Goal: Check status

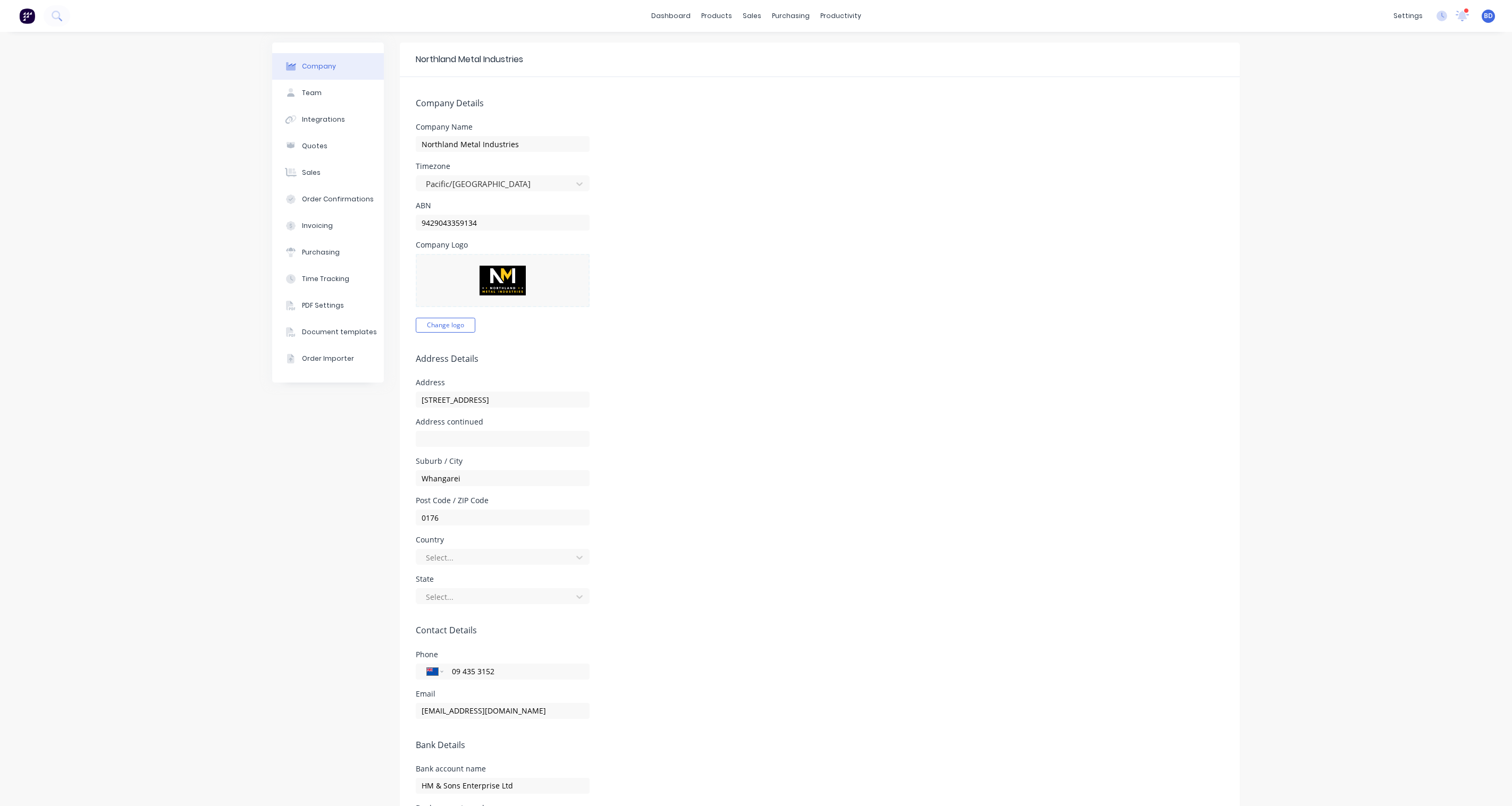
select select "NZ"
click at [760, 46] on div at bounding box center [754, 51] width 16 height 10
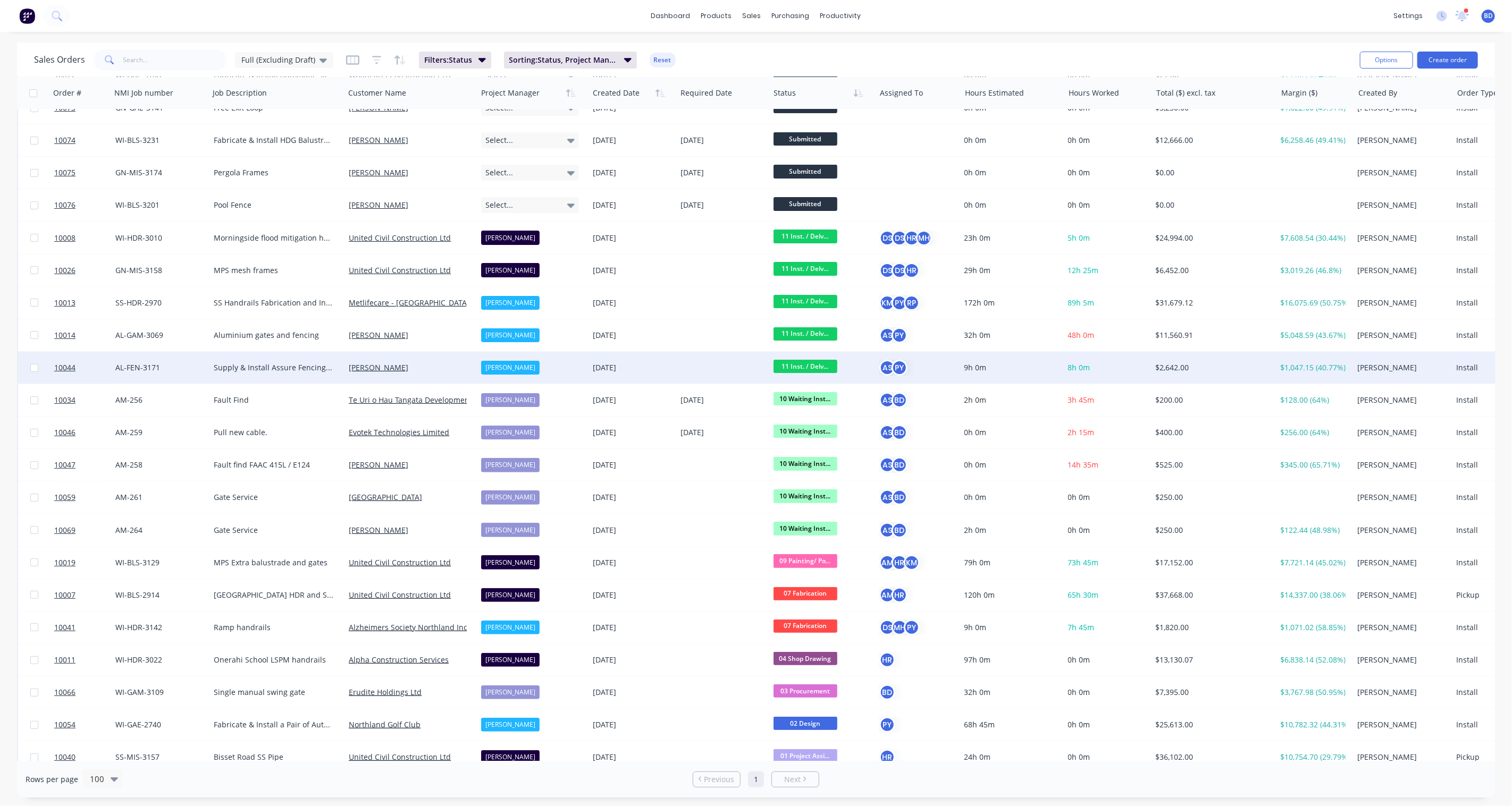
scroll to position [59, 0]
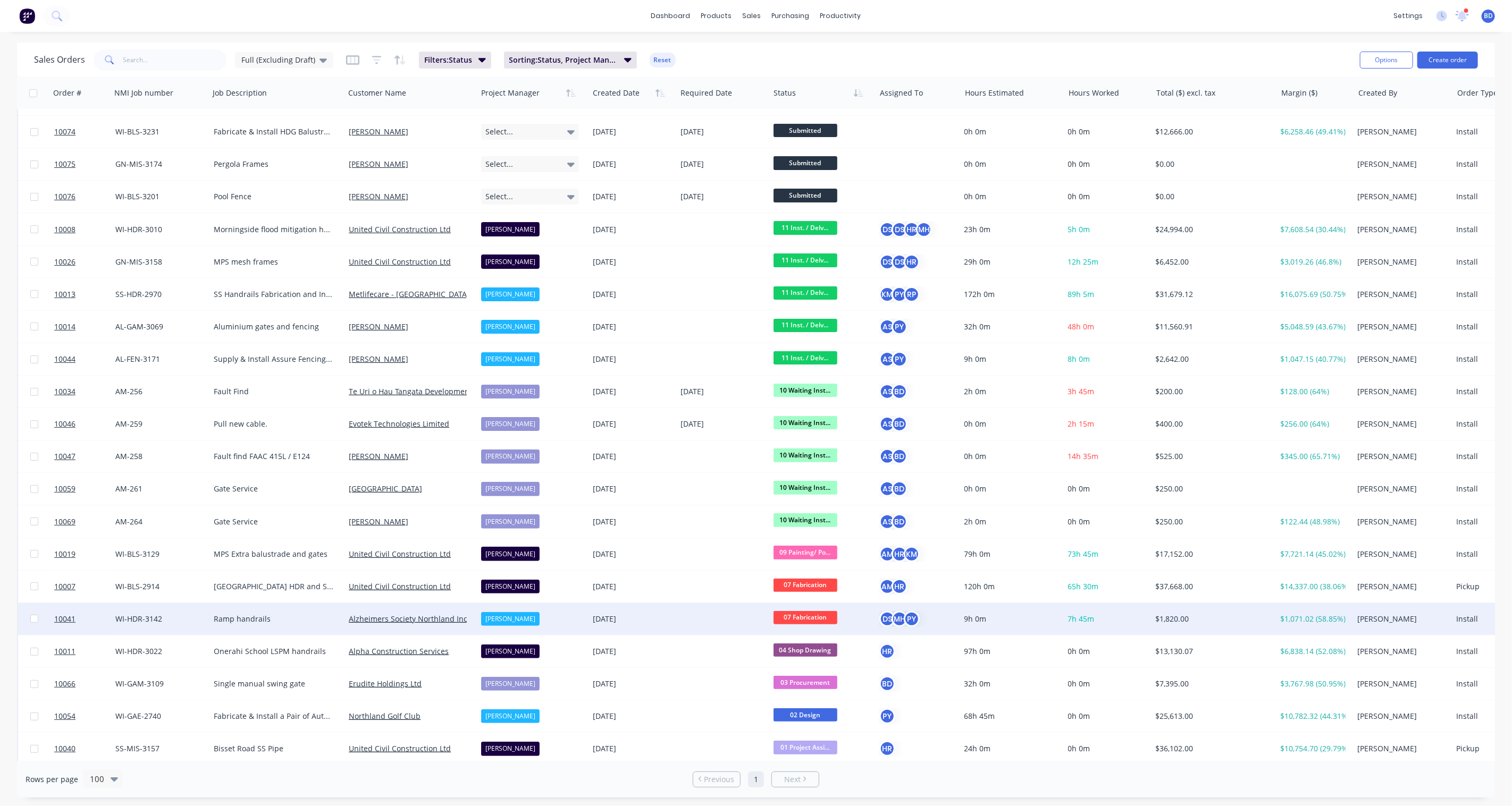
click at [801, 614] on span "07 Fabrication" at bounding box center [805, 617] width 64 height 13
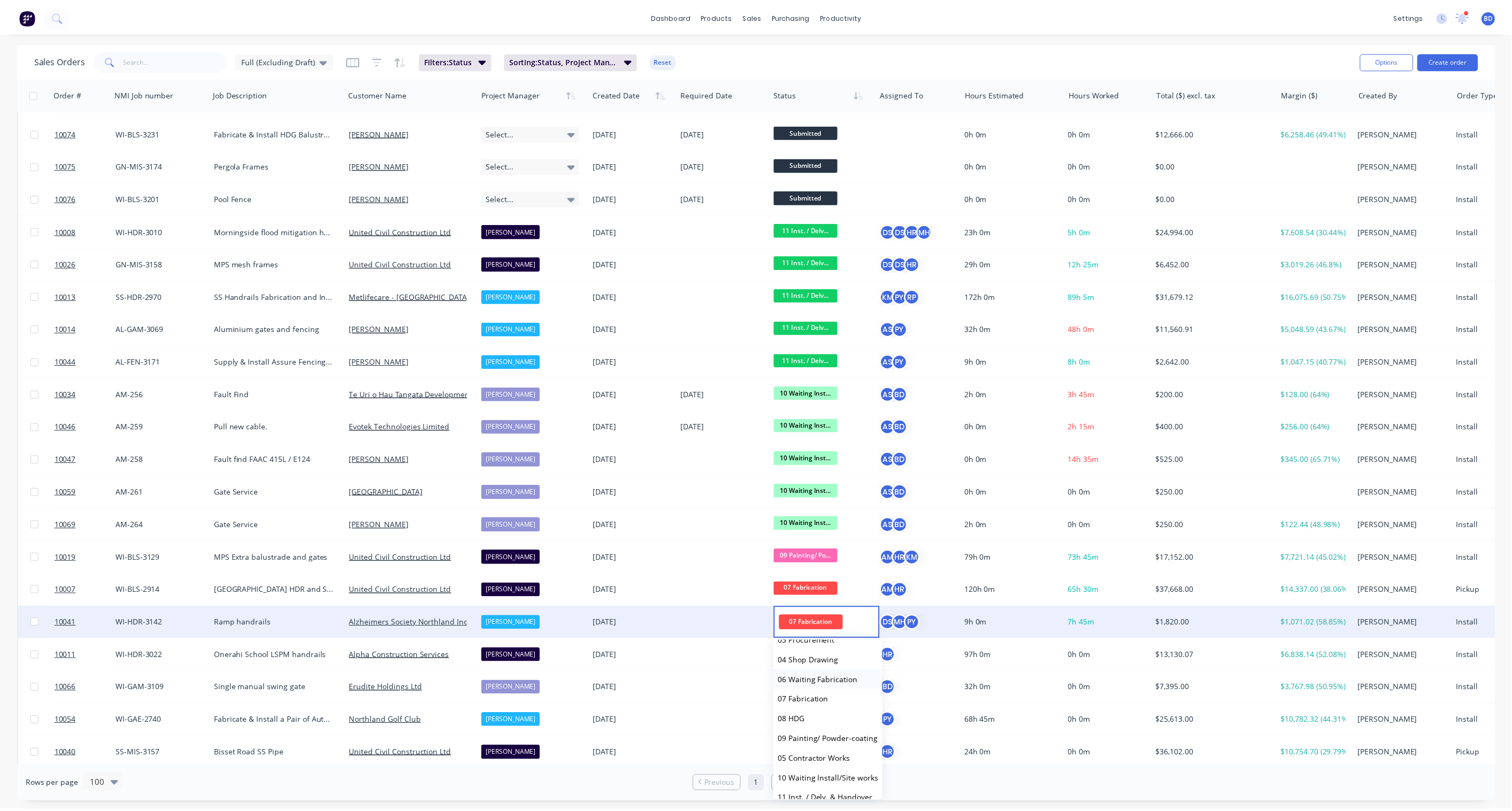
scroll to position [118, 0]
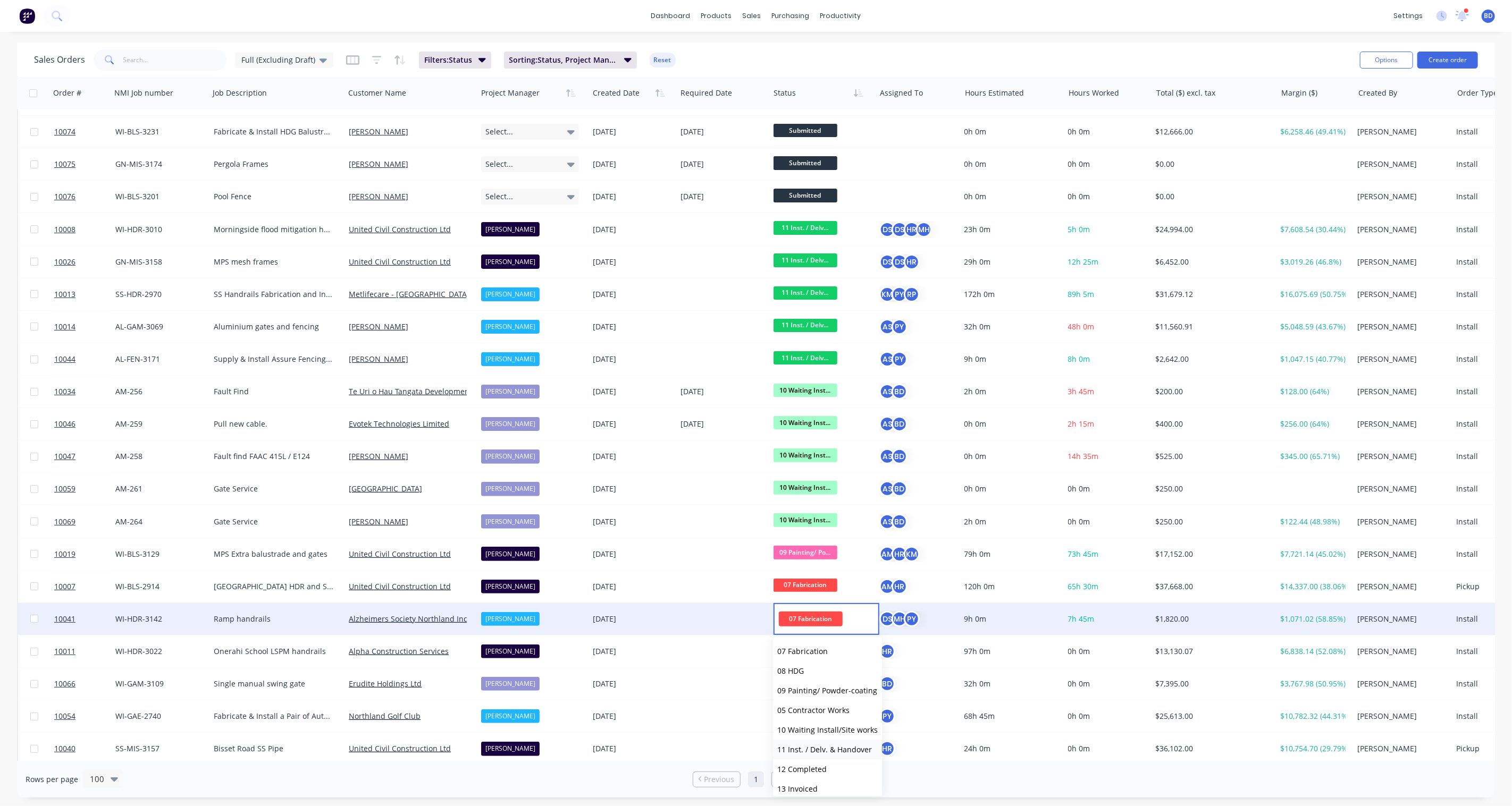
click at [819, 749] on span "11 Inst. / Delv. & Handover" at bounding box center [824, 749] width 94 height 10
click at [66, 618] on span "10041" at bounding box center [65, 619] width 21 height 11
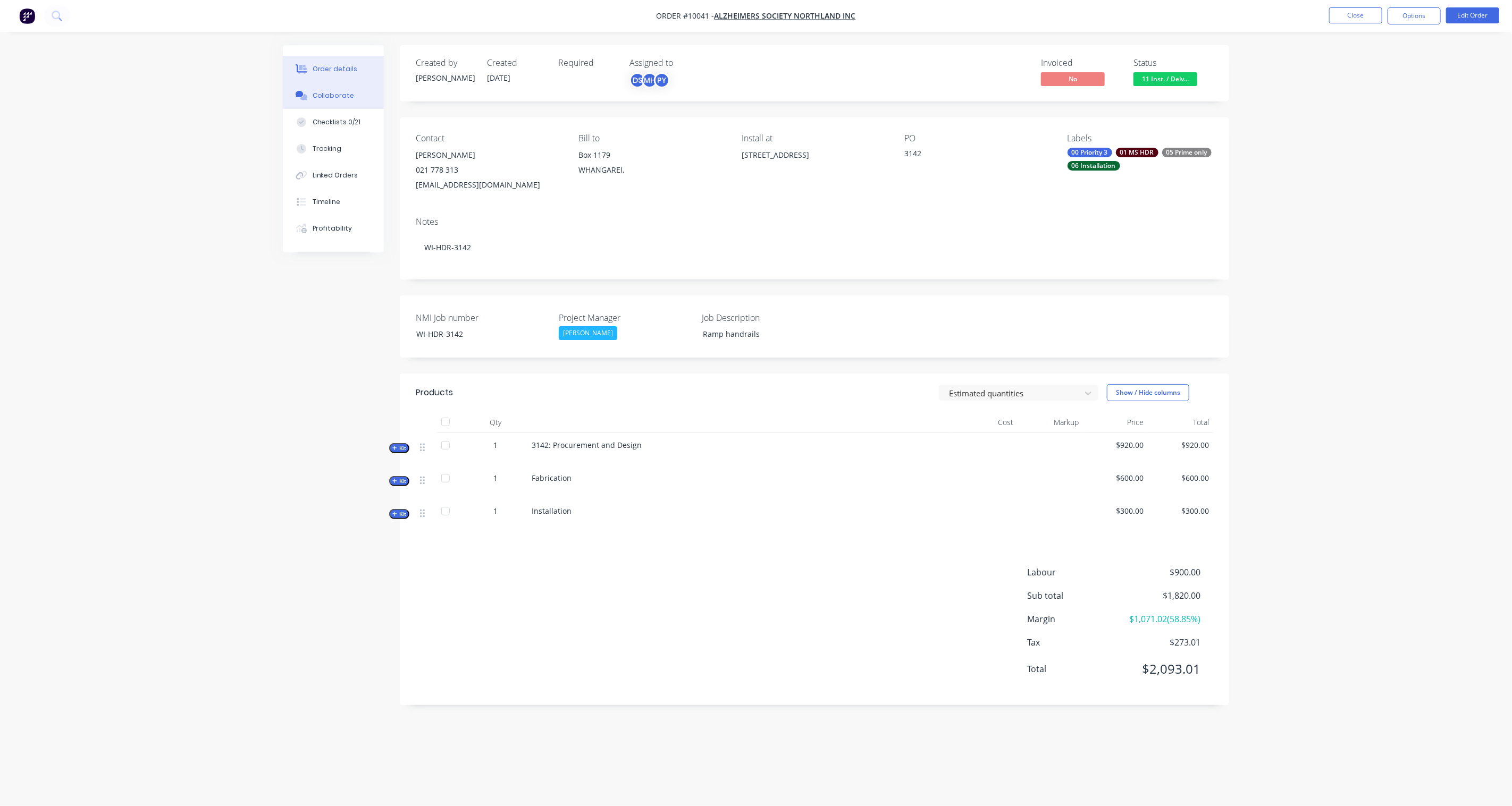
click at [334, 92] on div "Collaborate" at bounding box center [333, 95] width 42 height 10
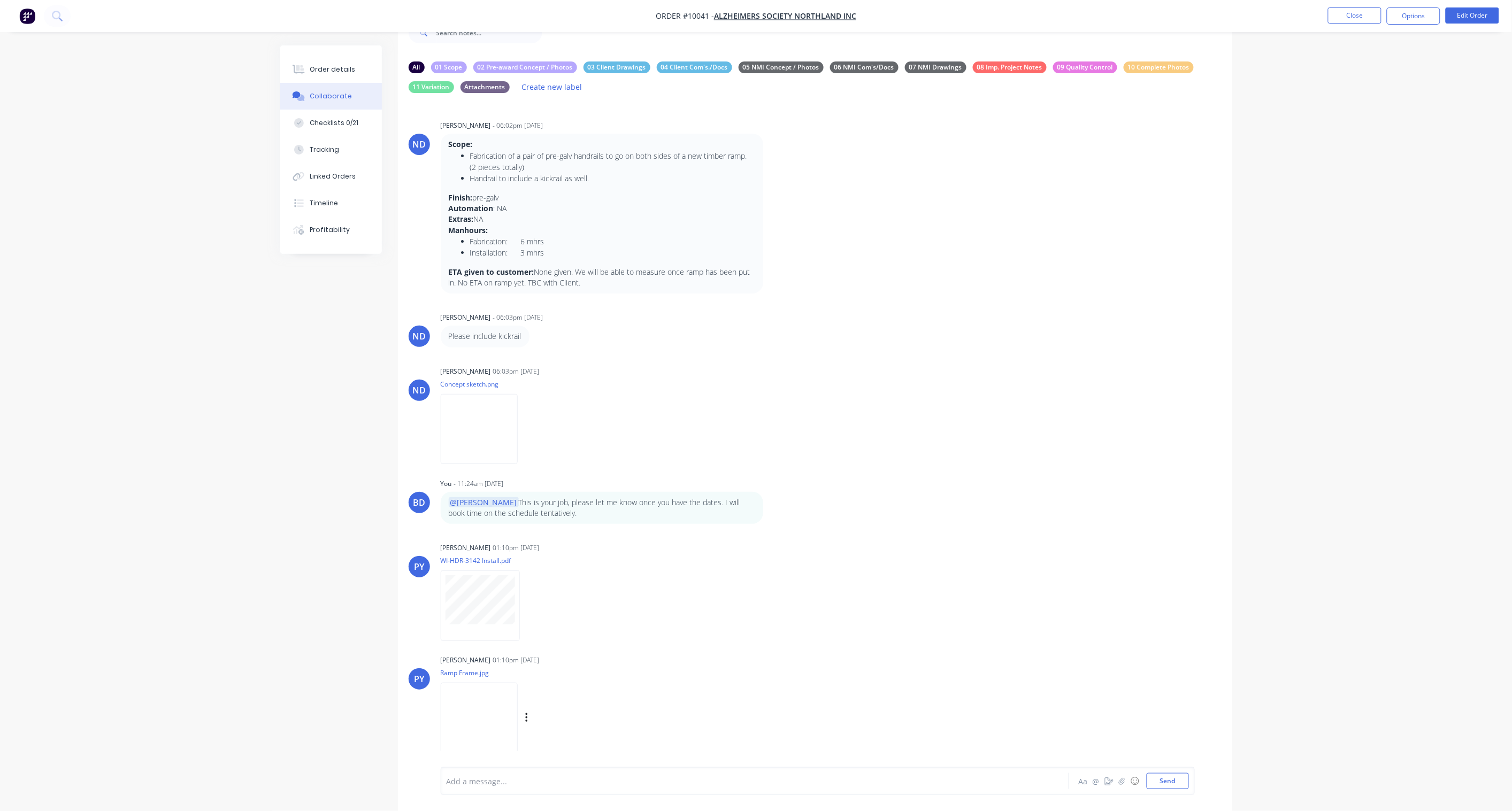
scroll to position [6, 0]
click at [488, 712] on img at bounding box center [480, 712] width 77 height 70
click at [1368, 19] on button "Close" at bounding box center [1355, 15] width 54 height 16
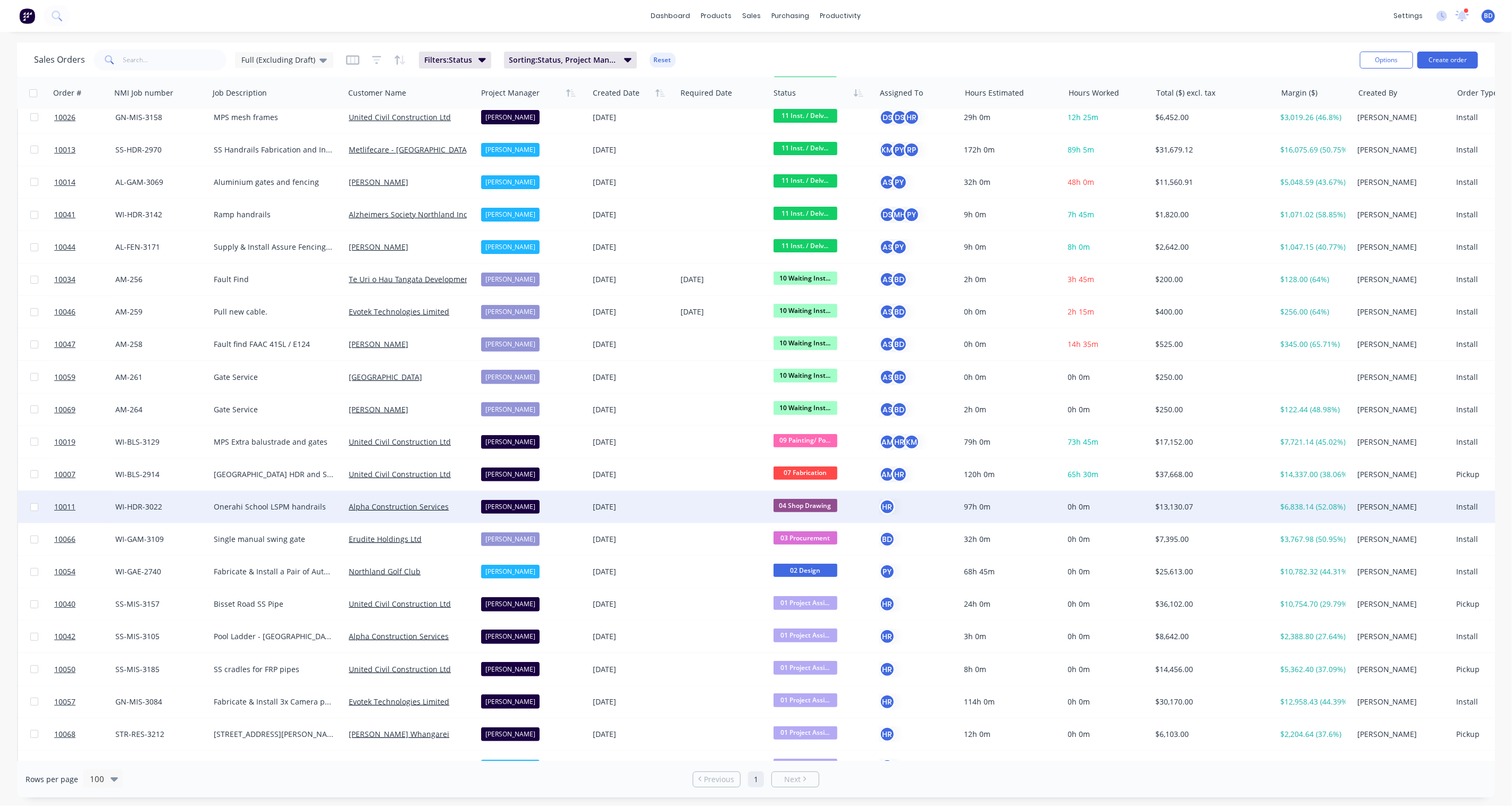
scroll to position [236, 0]
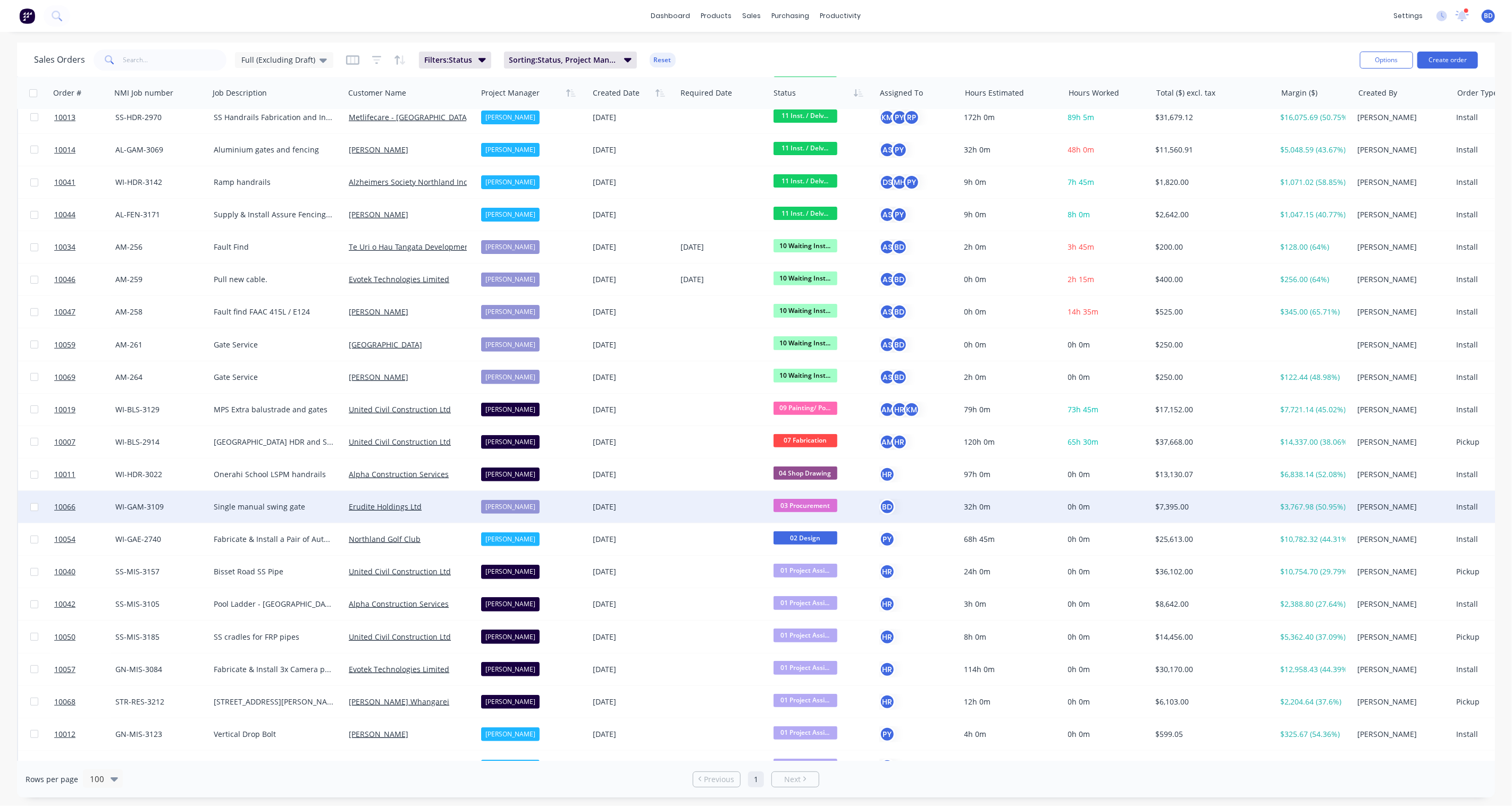
click at [806, 501] on span "03 Procurement" at bounding box center [805, 505] width 64 height 13
click at [809, 655] on span "07 Fabrication" at bounding box center [802, 656] width 51 height 10
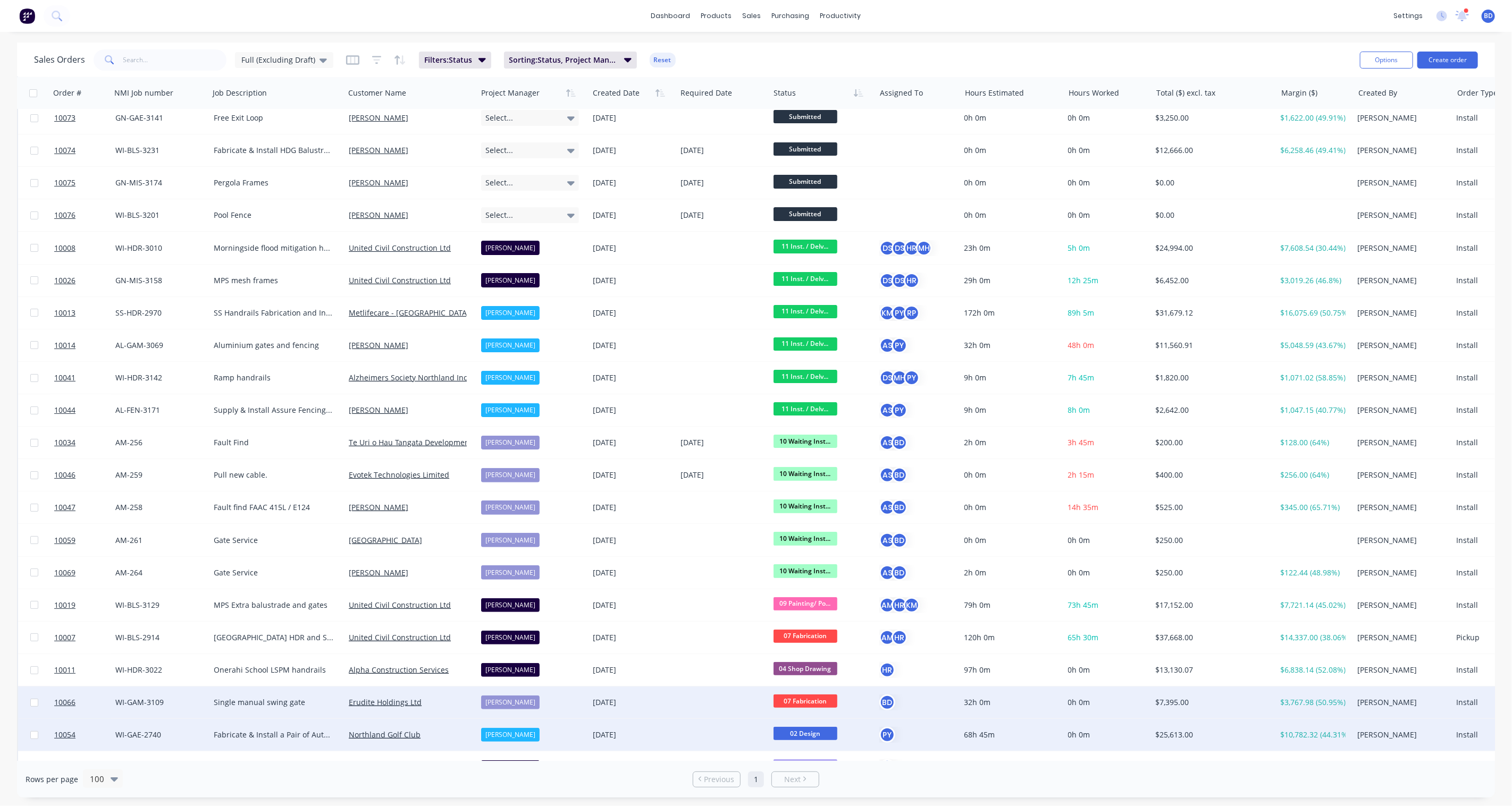
scroll to position [0, 0]
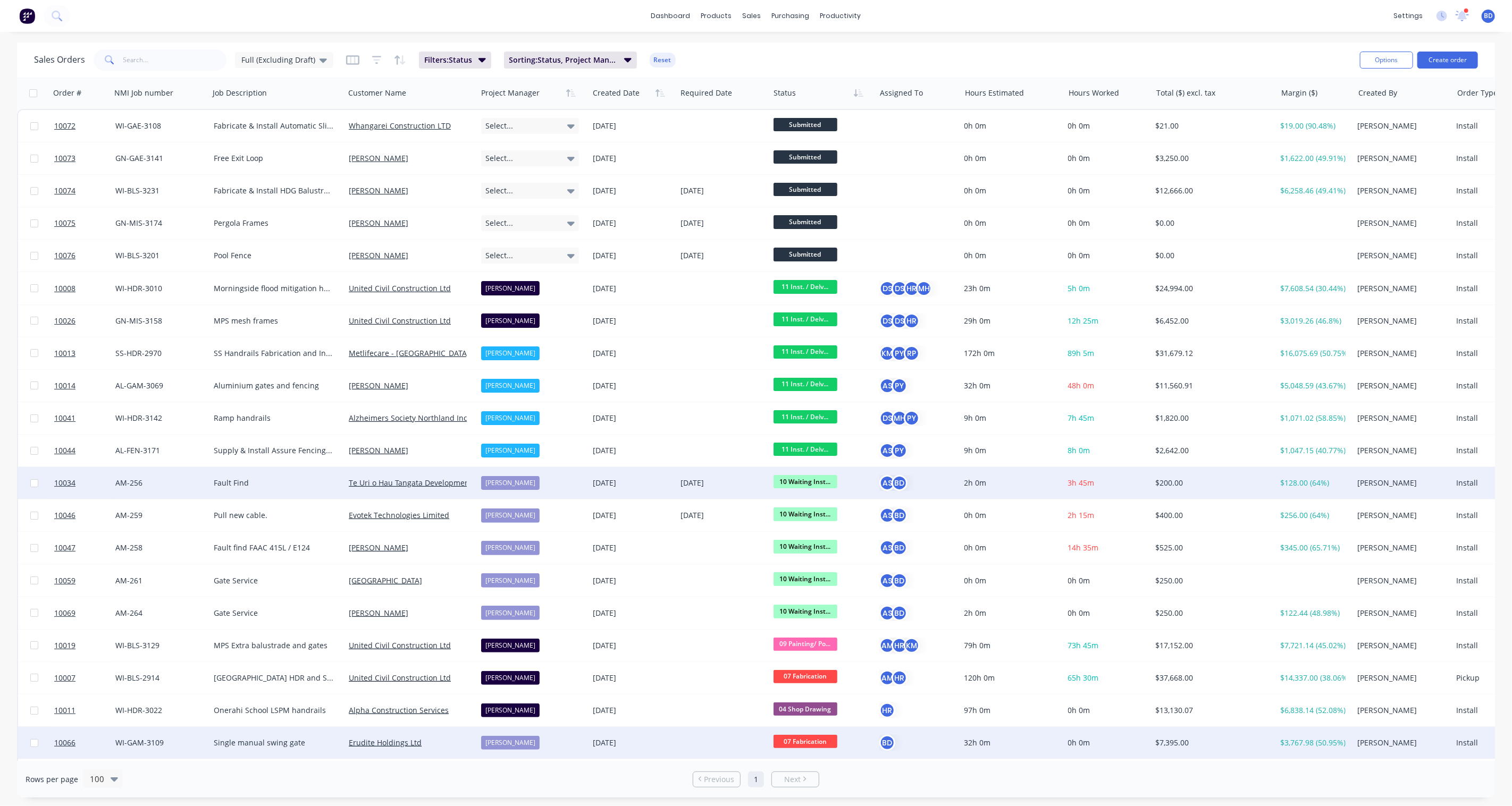
click at [822, 483] on span "10 Waiting Inst..." at bounding box center [805, 481] width 64 height 13
click at [826, 612] on span "11 Inst. / Delv. & Handover" at bounding box center [824, 613] width 94 height 10
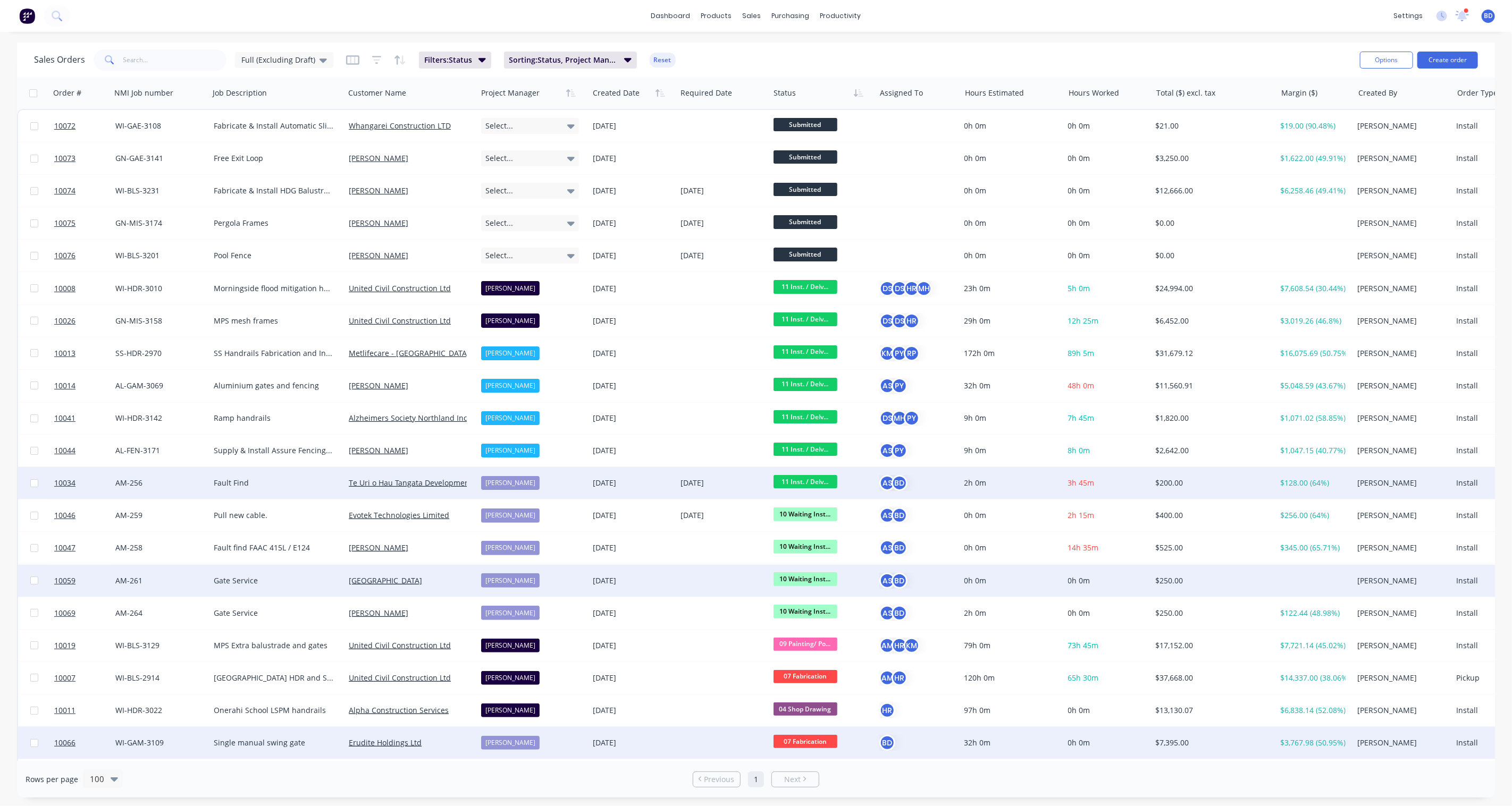
click at [821, 580] on span "10 Waiting Inst..." at bounding box center [805, 579] width 64 height 13
click at [834, 711] on span "11 Inst. / Delv. & Handover" at bounding box center [824, 711] width 94 height 10
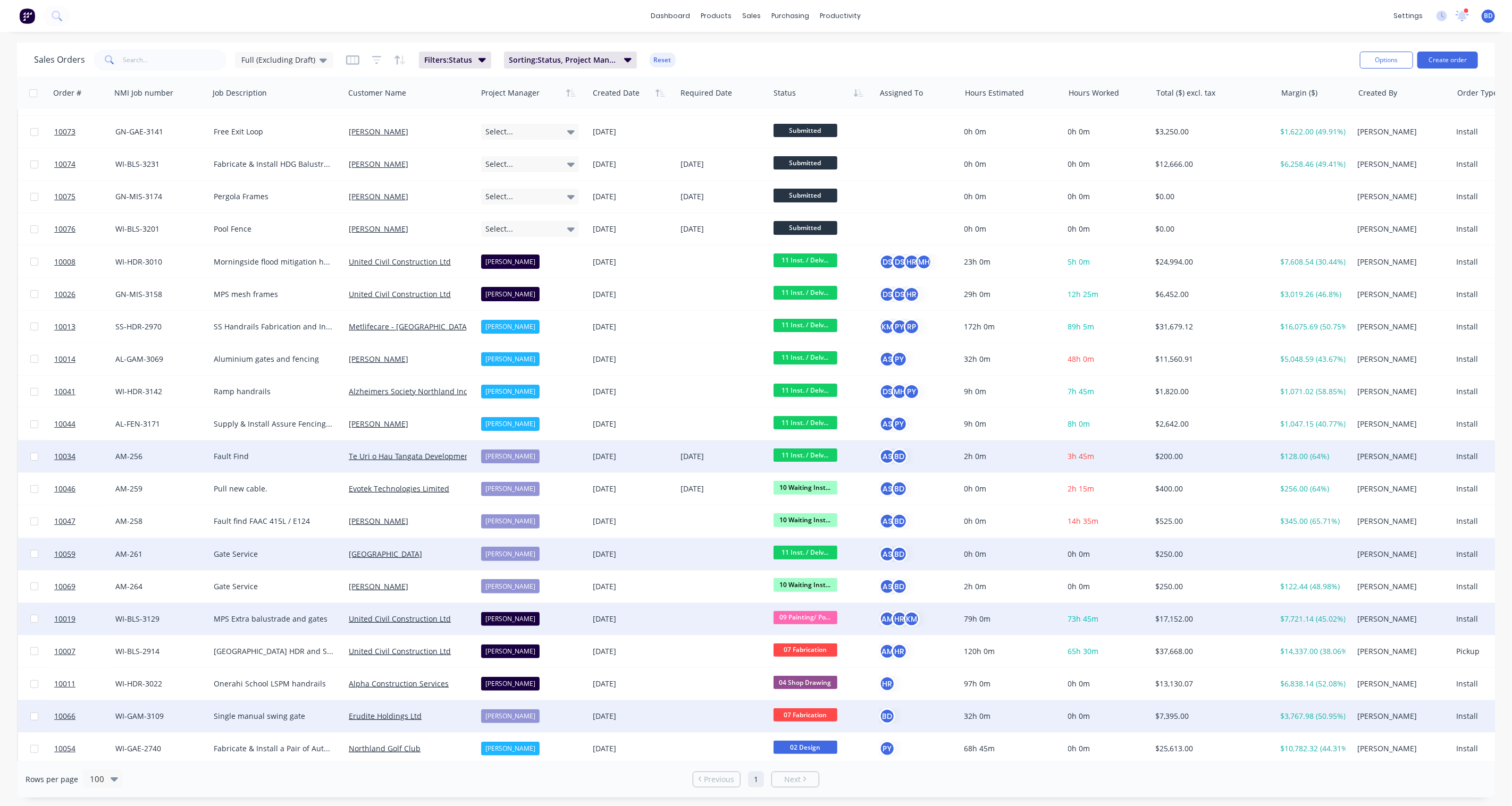
scroll to position [59, 0]
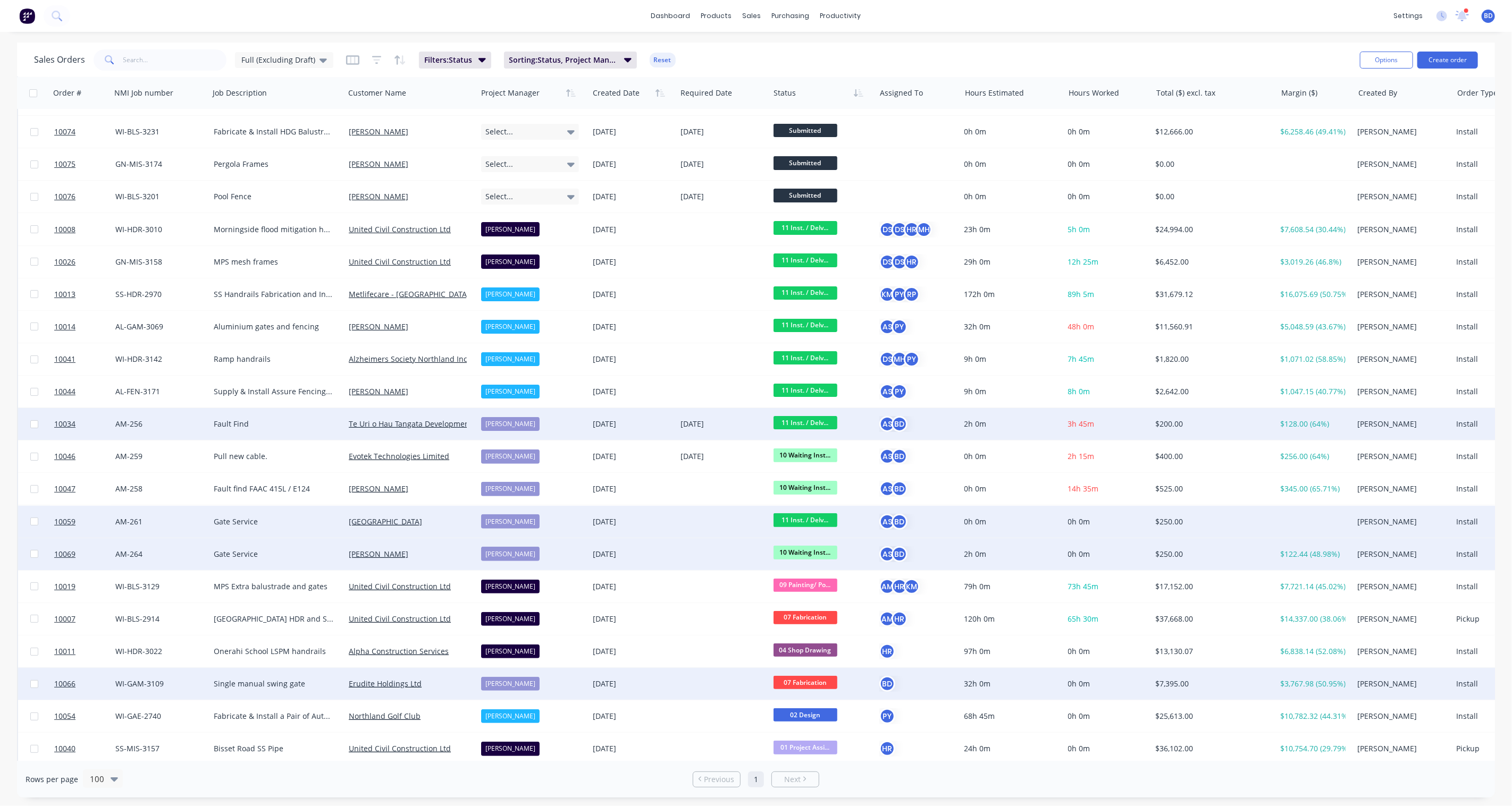
click at [813, 539] on div "10 Waiting Inst..." at bounding box center [821, 554] width 106 height 32
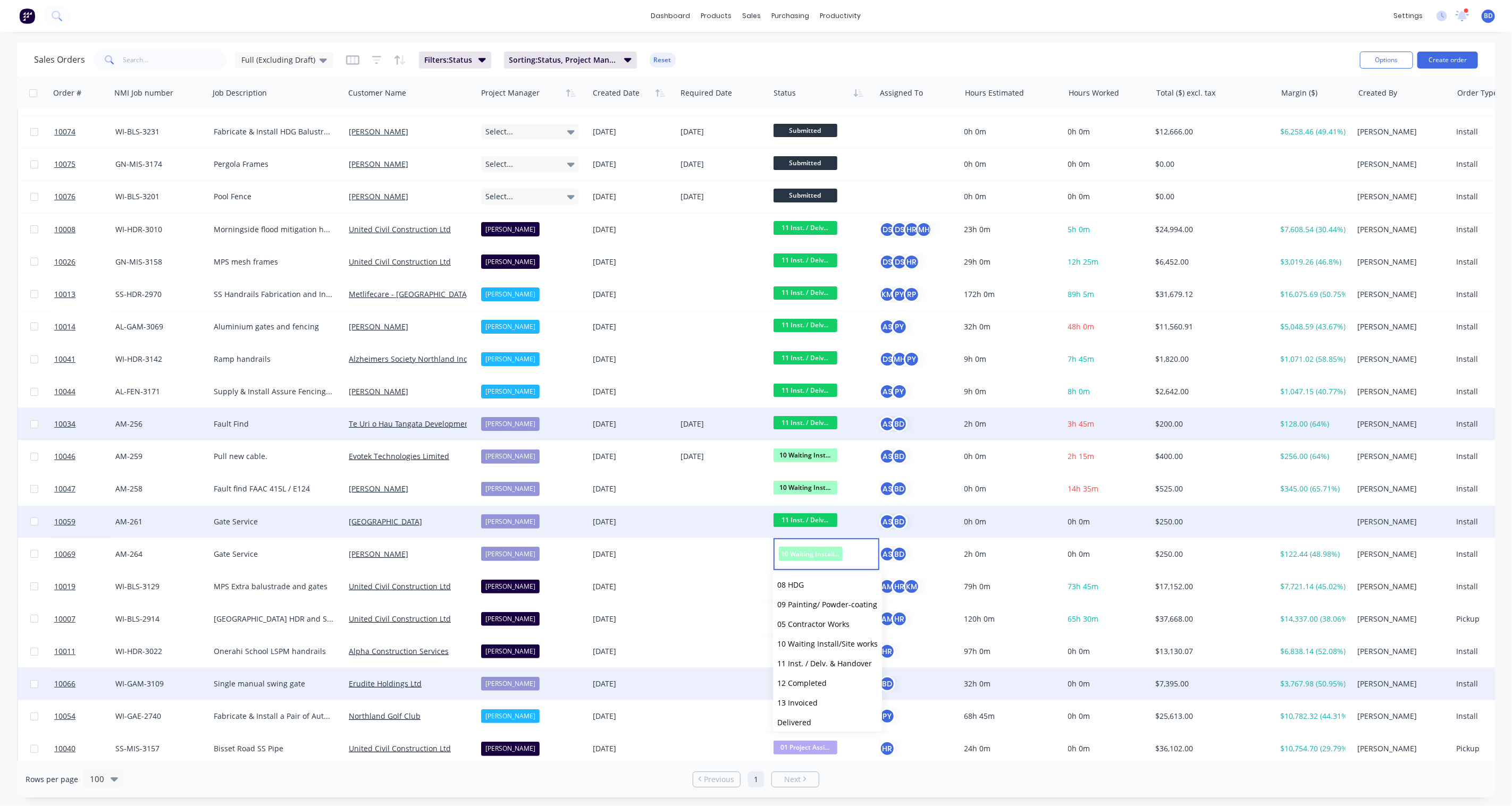
scroll to position [163, 0]
click at [821, 641] on span "11 Inst. / Delv. & Handover" at bounding box center [824, 639] width 94 height 10
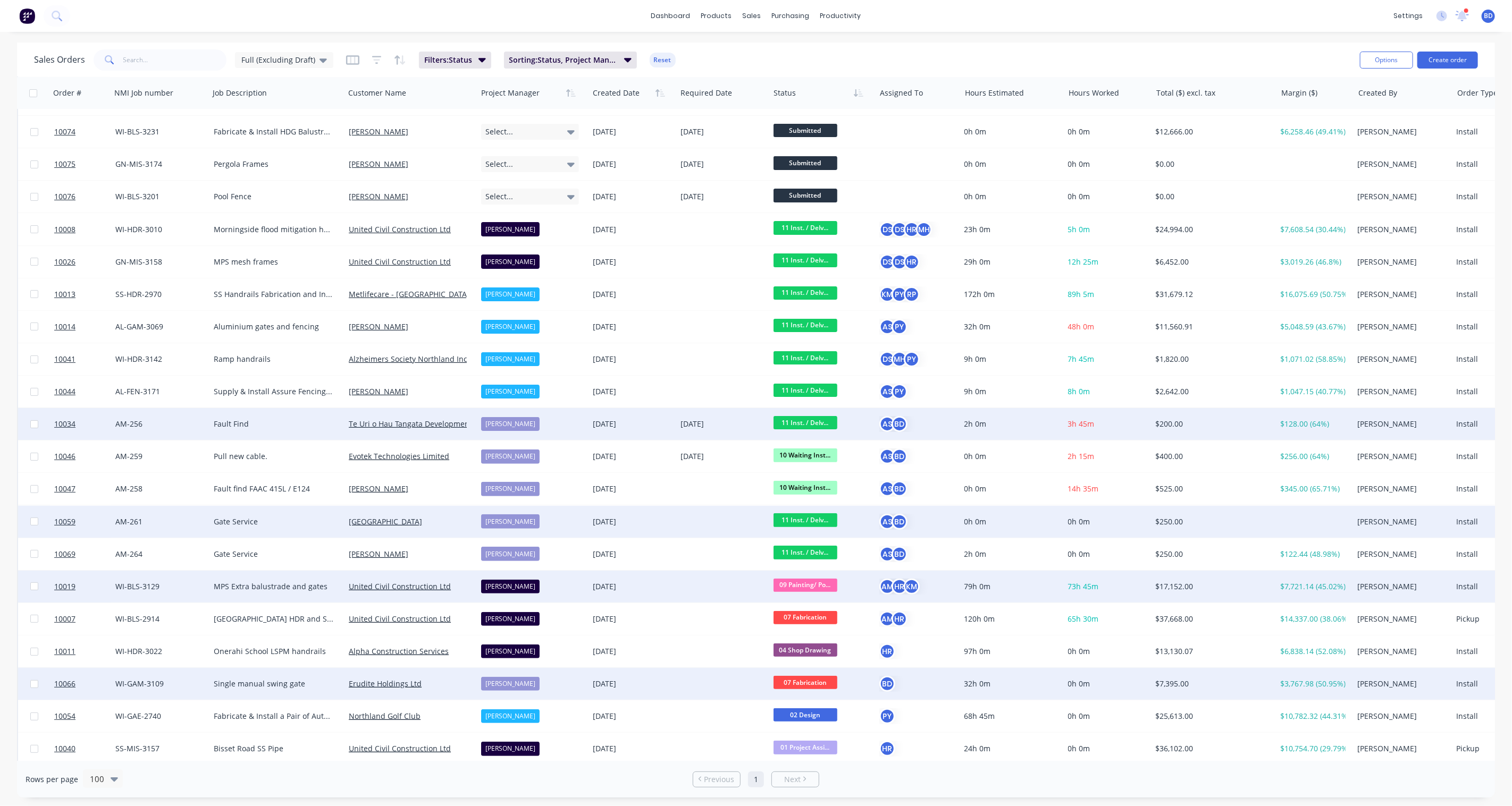
scroll to position [0, 0]
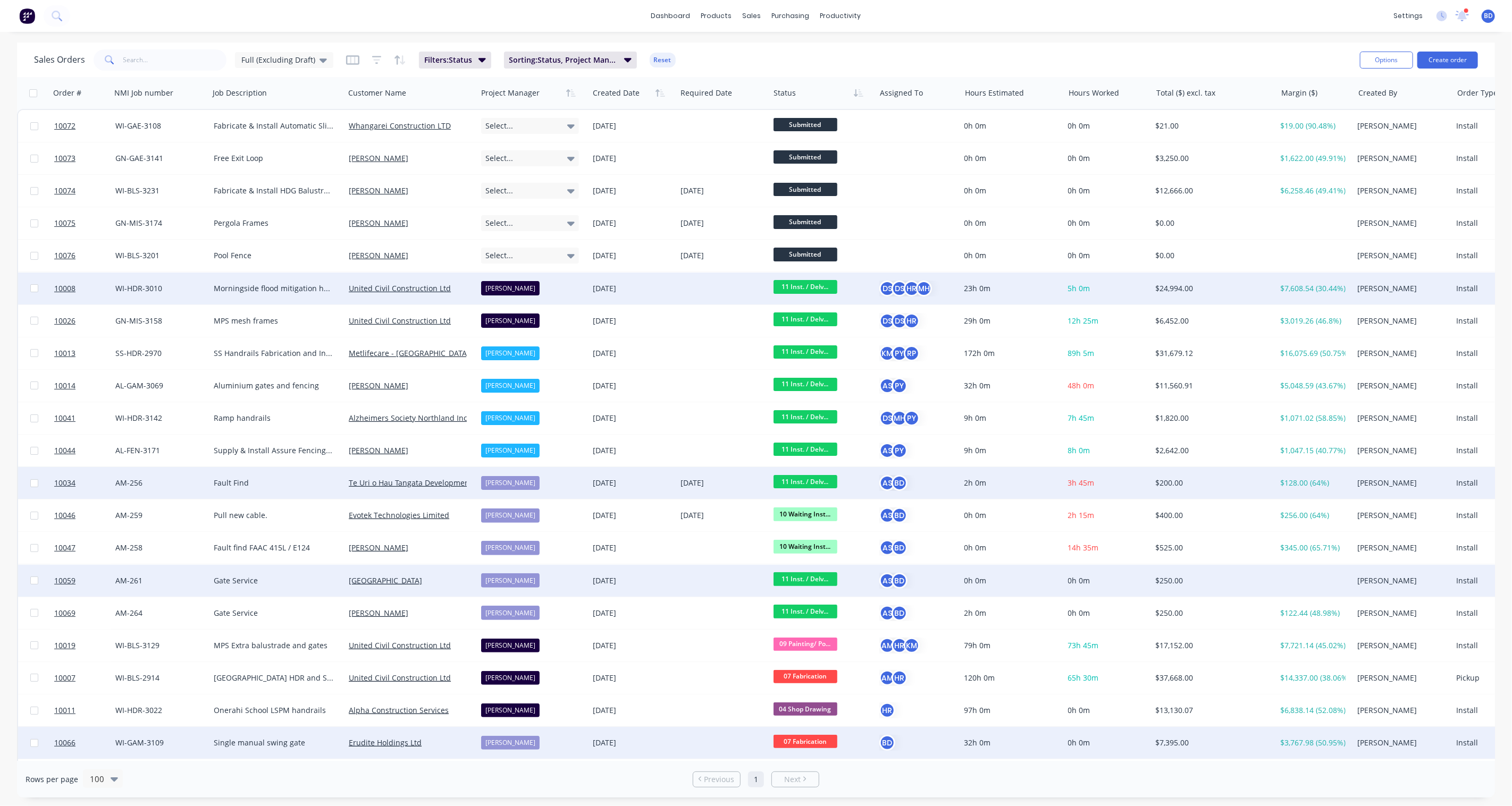
click at [808, 285] on span "11 Inst. / Delv..." at bounding box center [805, 286] width 64 height 13
click at [817, 394] on span "12 Completed" at bounding box center [801, 393] width 49 height 10
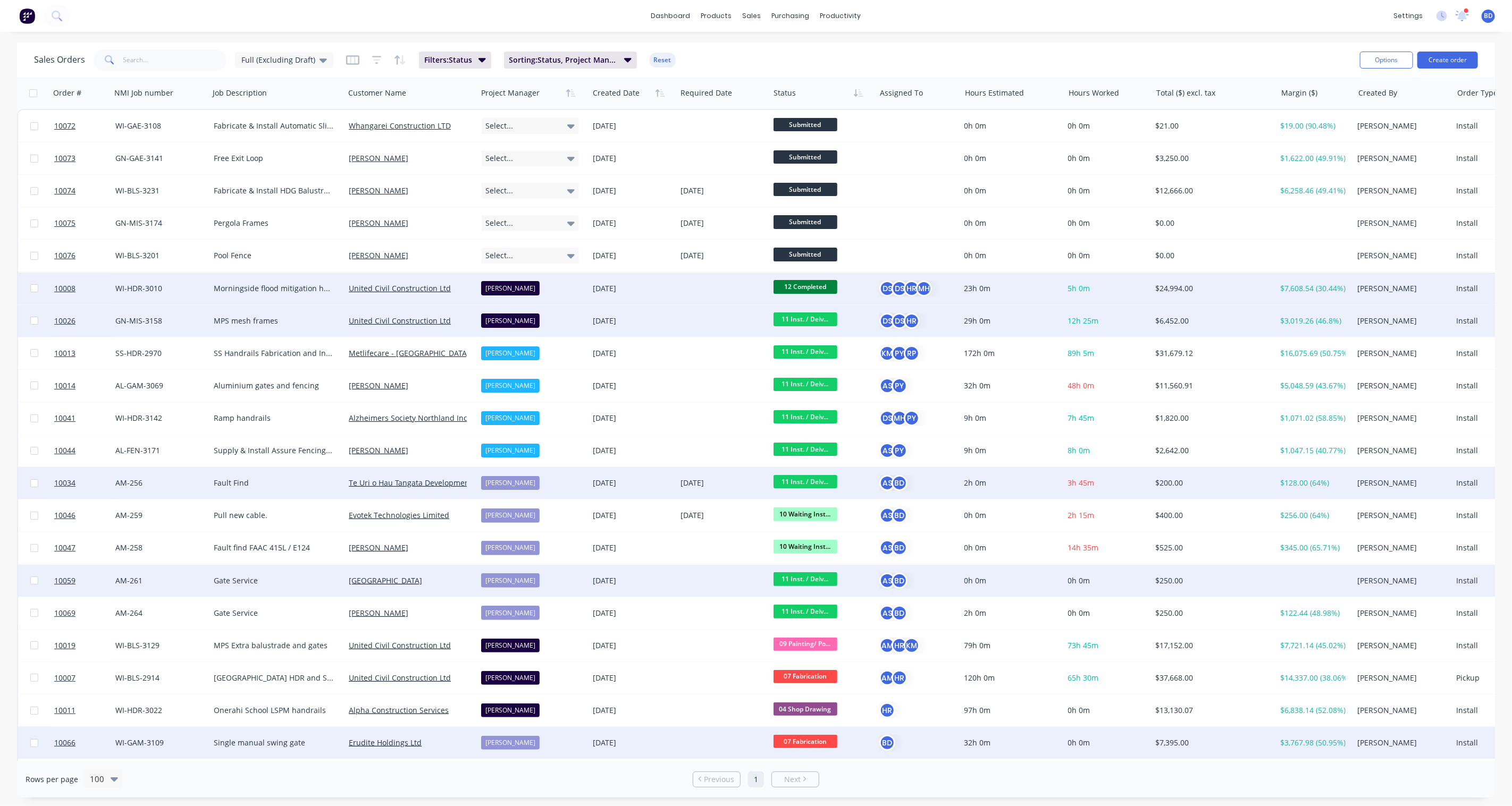
click at [808, 320] on span "11 Inst. / Delv..." at bounding box center [805, 319] width 64 height 13
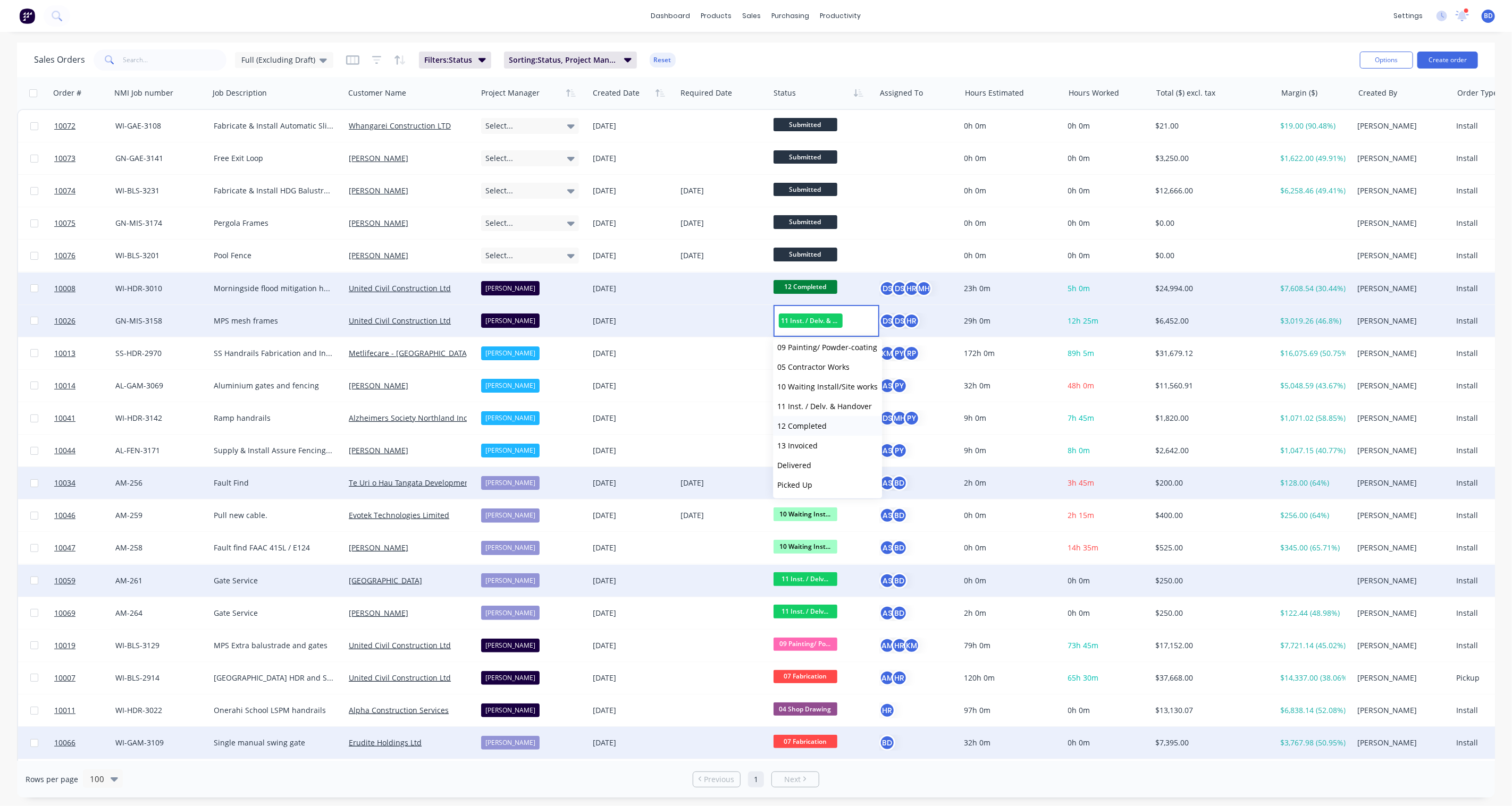
click at [821, 425] on span "12 Completed" at bounding box center [801, 426] width 49 height 10
